Goal: Transaction & Acquisition: Purchase product/service

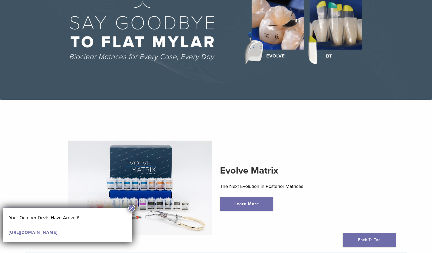
scroll to position [80, 0]
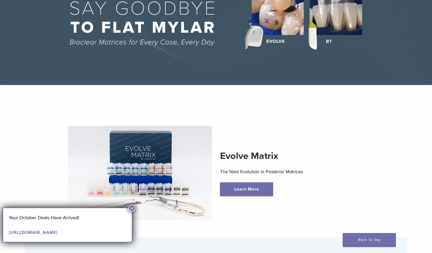
click at [132, 209] on button "×" at bounding box center [131, 207] width 7 height 7
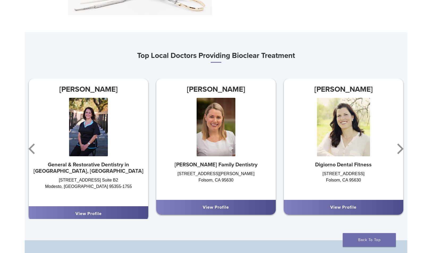
scroll to position [292, 0]
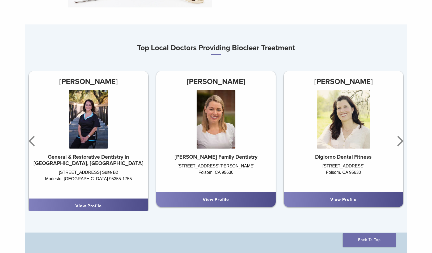
click at [198, 160] on strong "DiMariano Family Dentistry" at bounding box center [215, 157] width 83 height 6
click at [199, 201] on div "View Profile" at bounding box center [215, 199] width 111 height 6
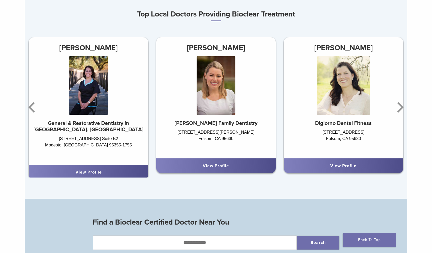
scroll to position [372, 0]
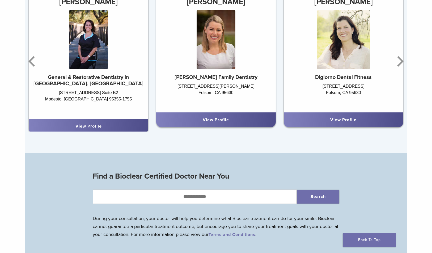
click at [226, 121] on link "View Profile" at bounding box center [216, 119] width 26 height 5
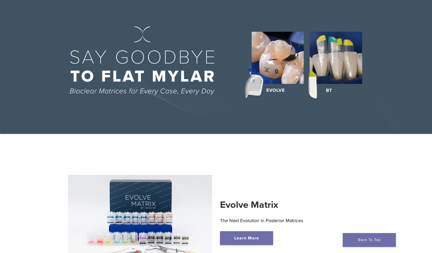
scroll to position [0, 0]
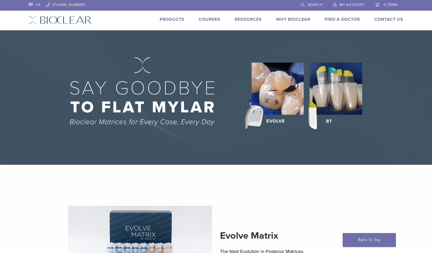
click at [171, 20] on link "Products" at bounding box center [172, 19] width 25 height 5
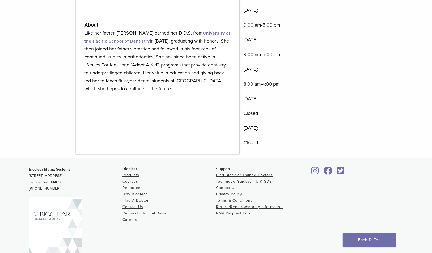
scroll to position [398, 0]
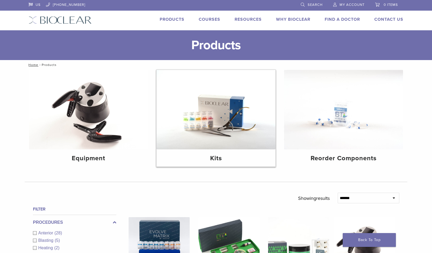
click at [208, 97] on img at bounding box center [215, 109] width 119 height 79
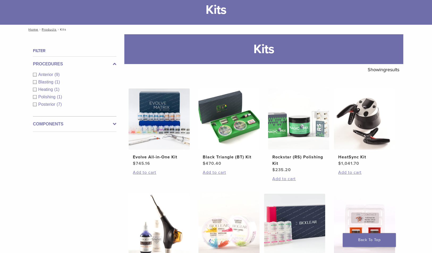
scroll to position [27, 0]
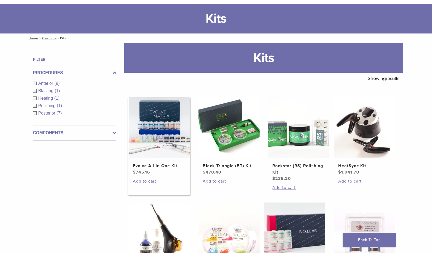
click at [145, 135] on img at bounding box center [158, 127] width 61 height 61
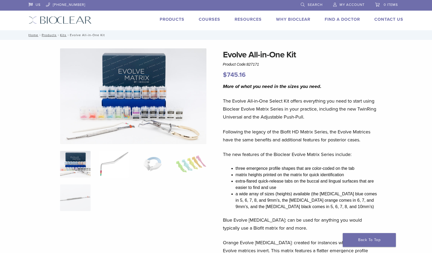
click at [112, 164] on img at bounding box center [113, 164] width 31 height 27
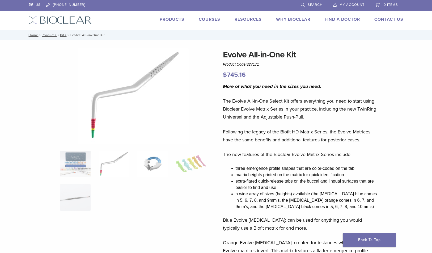
click at [140, 163] on img at bounding box center [152, 164] width 31 height 27
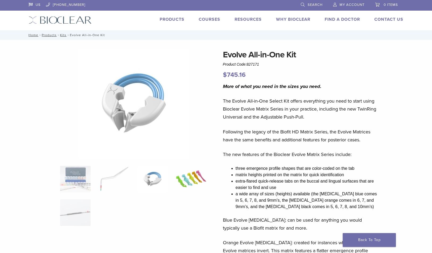
click at [198, 178] on img at bounding box center [191, 179] width 31 height 27
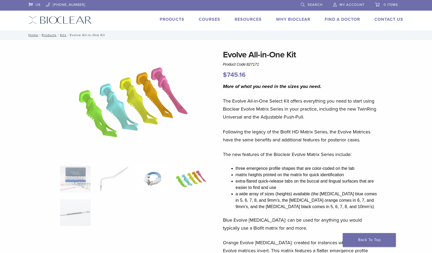
click at [151, 177] on img at bounding box center [152, 179] width 31 height 27
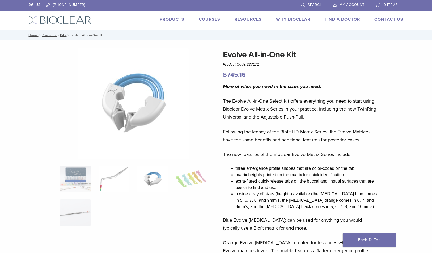
drag, startPoint x: 118, startPoint y: 176, endPoint x: 116, endPoint y: 176, distance: 2.7
click at [118, 176] on img at bounding box center [113, 179] width 31 height 27
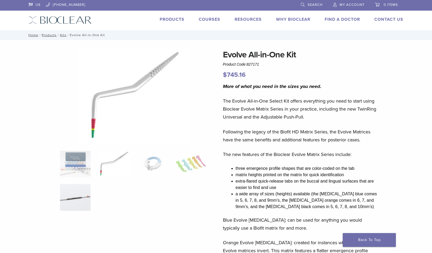
click at [75, 198] on img at bounding box center [75, 197] width 31 height 27
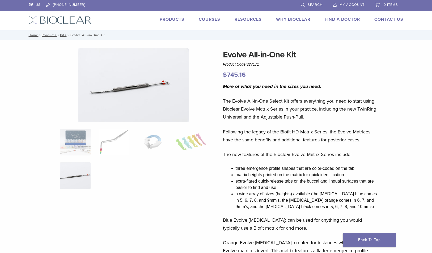
click at [113, 139] on img at bounding box center [113, 142] width 31 height 27
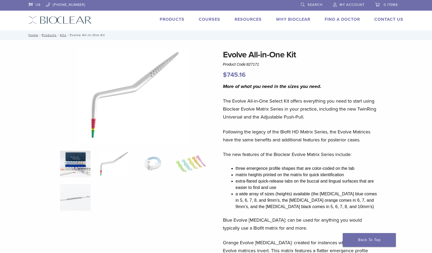
click at [74, 166] on img at bounding box center [75, 164] width 31 height 27
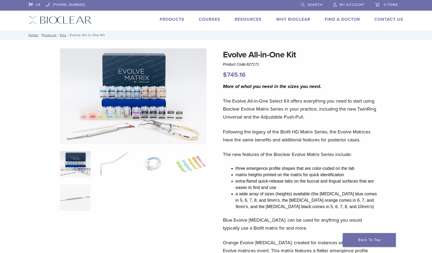
click at [298, 19] on link "Why Bioclear" at bounding box center [293, 19] width 34 height 5
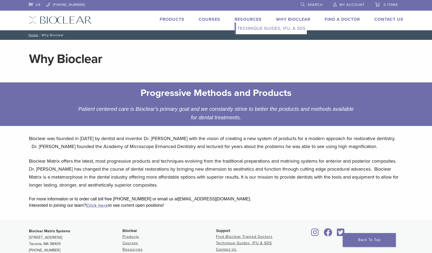
click at [248, 21] on link "Resources" at bounding box center [247, 19] width 27 height 5
click at [253, 29] on link "Technique Guides, IFU, & SDS" at bounding box center [271, 29] width 71 height 12
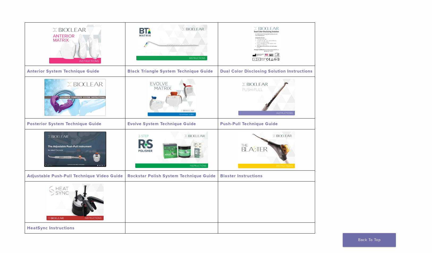
scroll to position [106, 0]
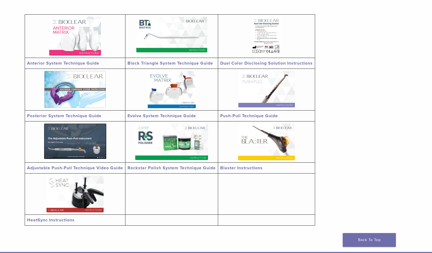
click at [81, 40] on img at bounding box center [75, 36] width 52 height 39
click at [178, 46] on img at bounding box center [171, 35] width 71 height 36
click at [170, 89] on img at bounding box center [172, 89] width 48 height 37
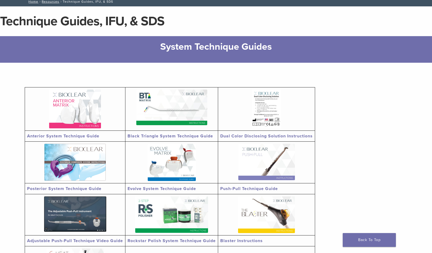
scroll to position [0, 0]
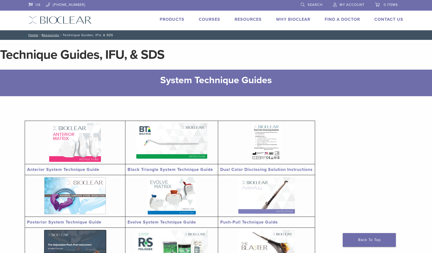
click at [170, 17] on link "Products" at bounding box center [172, 19] width 25 height 5
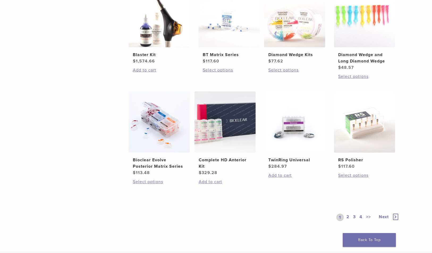
scroll to position [345, 0]
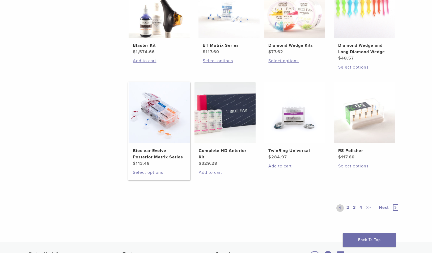
drag, startPoint x: 123, startPoint y: 125, endPoint x: 158, endPoint y: 125, distance: 34.5
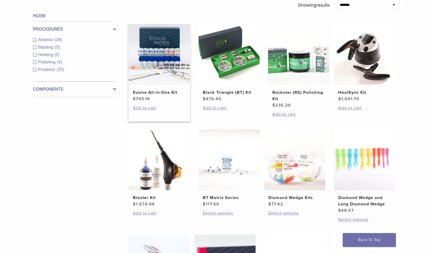
scroll to position [186, 0]
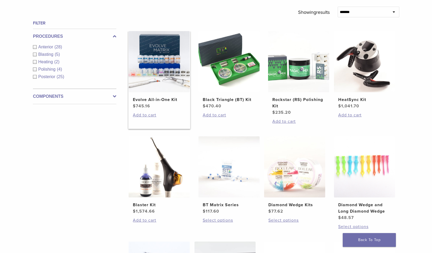
click at [152, 70] on img at bounding box center [158, 61] width 61 height 61
click at [233, 58] on img at bounding box center [228, 61] width 61 height 61
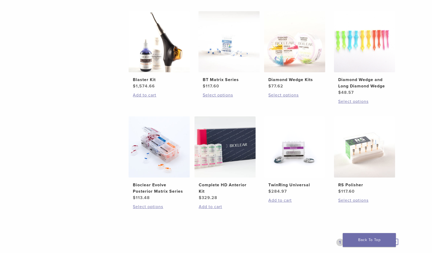
scroll to position [319, 0]
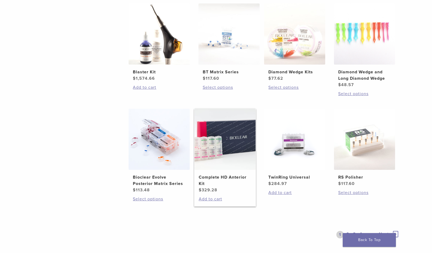
click at [231, 139] on img at bounding box center [224, 139] width 61 height 61
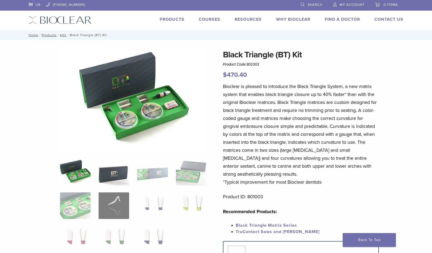
click at [109, 175] on img at bounding box center [113, 172] width 31 height 27
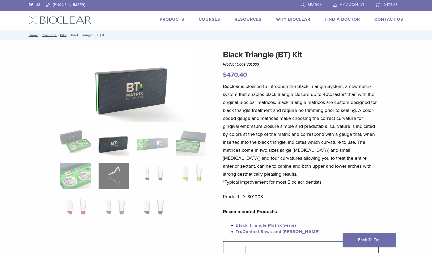
click at [164, 156] on ol at bounding box center [133, 179] width 155 height 100
click at [162, 138] on img at bounding box center [152, 142] width 31 height 27
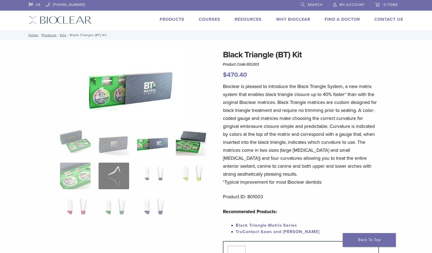
click at [187, 141] on img at bounding box center [191, 142] width 31 height 27
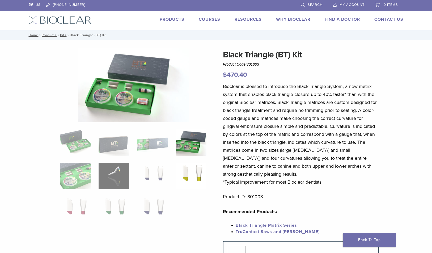
click at [191, 174] on img at bounding box center [191, 175] width 31 height 27
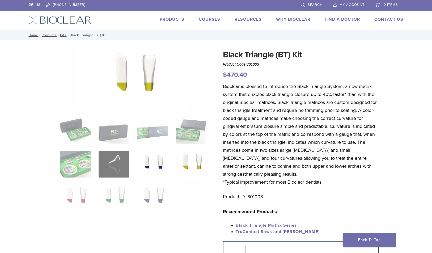
click at [155, 167] on img at bounding box center [152, 164] width 31 height 27
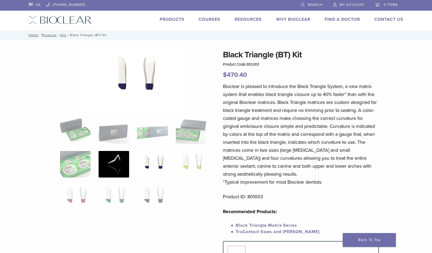
click at [118, 165] on img at bounding box center [113, 164] width 31 height 27
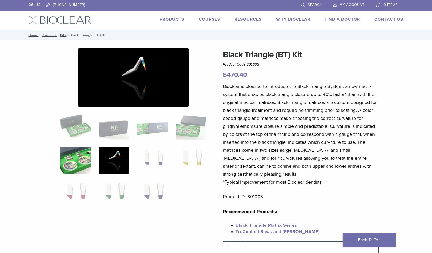
click at [76, 165] on img at bounding box center [75, 160] width 31 height 27
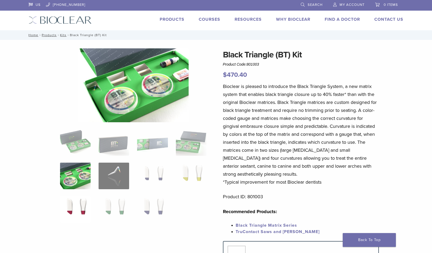
click at [83, 204] on img at bounding box center [75, 209] width 31 height 27
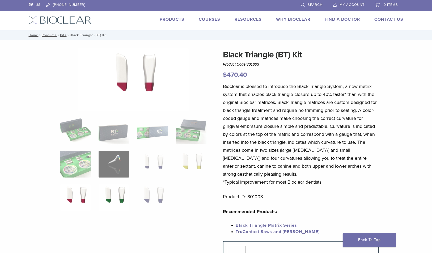
click at [112, 191] on img at bounding box center [113, 197] width 31 height 27
click at [154, 194] on img at bounding box center [152, 197] width 31 height 27
click at [63, 132] on img at bounding box center [75, 130] width 31 height 27
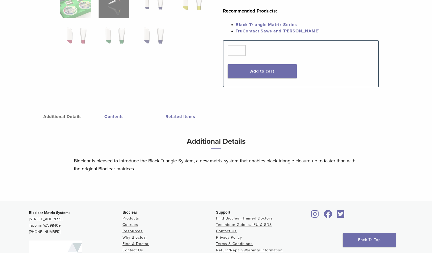
scroll to position [239, 0]
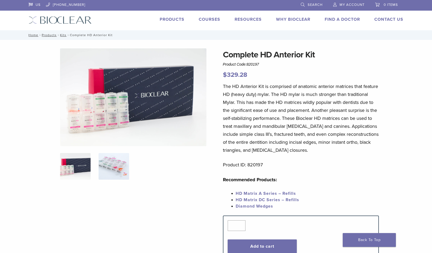
click at [99, 163] on img at bounding box center [113, 166] width 31 height 27
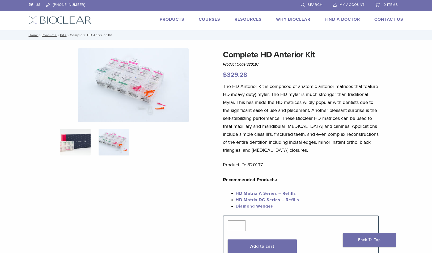
click at [68, 141] on img at bounding box center [75, 142] width 31 height 27
